Goal: Task Accomplishment & Management: Use online tool/utility

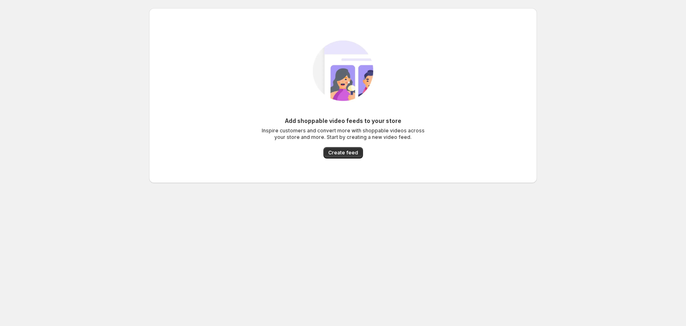
click at [354, 152] on span "Create feed" at bounding box center [343, 152] width 30 height 7
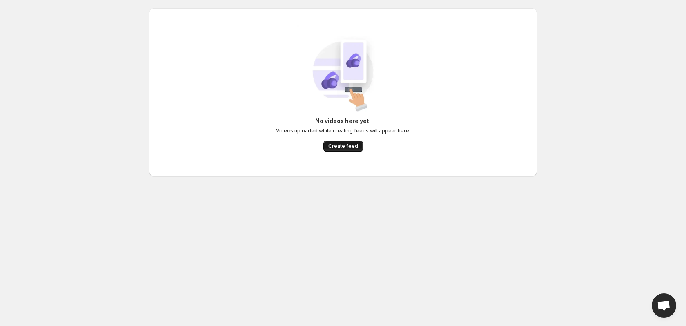
click at [341, 148] on span "Create feed" at bounding box center [343, 146] width 30 height 7
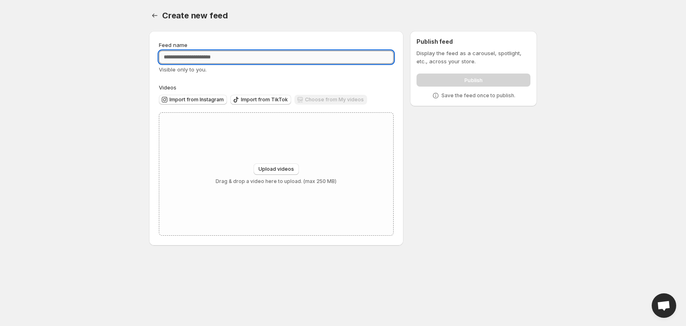
click at [265, 58] on input "Feed name" at bounding box center [276, 57] width 235 height 13
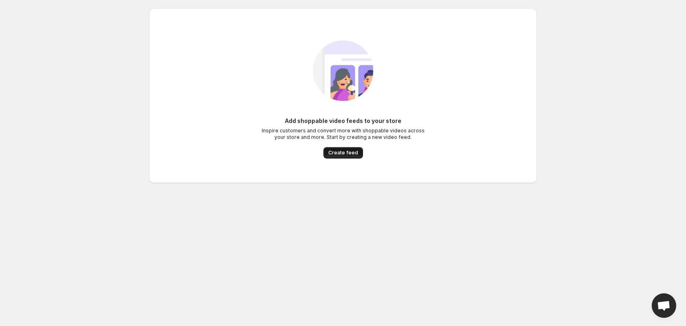
click at [345, 152] on span "Create feed" at bounding box center [343, 152] width 30 height 7
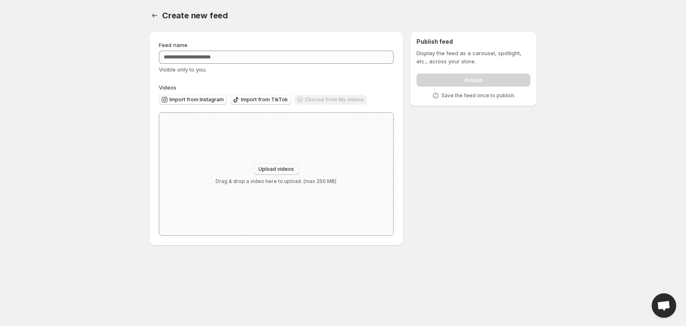
click at [275, 166] on span "Upload videos" at bounding box center [276, 169] width 36 height 7
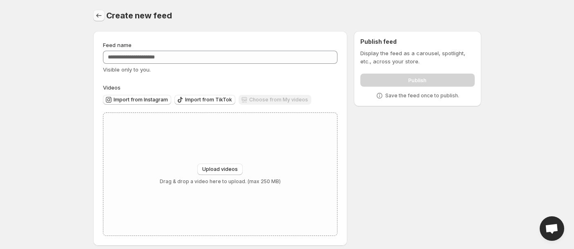
click at [96, 16] on icon "Settings" at bounding box center [99, 15] width 8 height 8
